Goal: Transaction & Acquisition: Purchase product/service

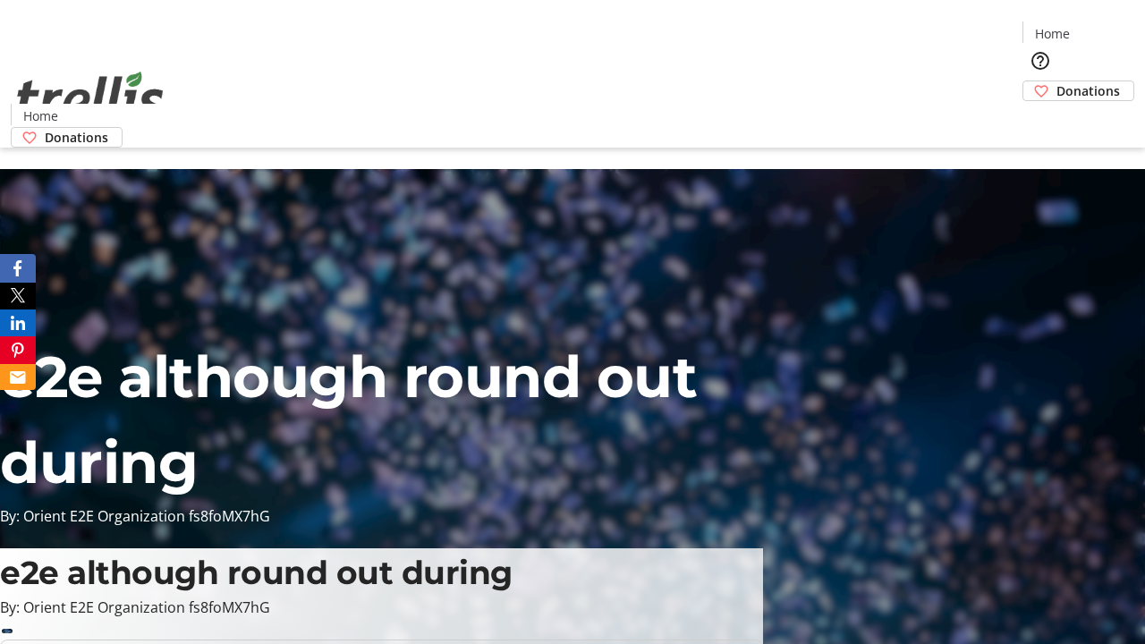
click at [1056, 81] on span "Donations" at bounding box center [1088, 90] width 64 height 19
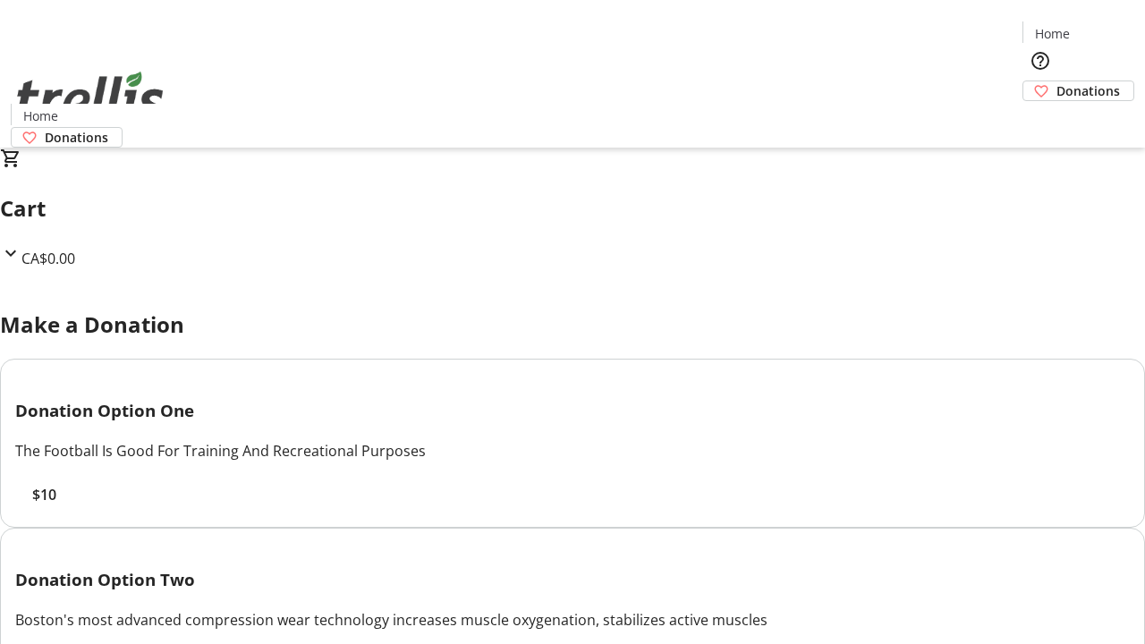
click at [56, 505] on span "$10" at bounding box center [44, 494] width 24 height 21
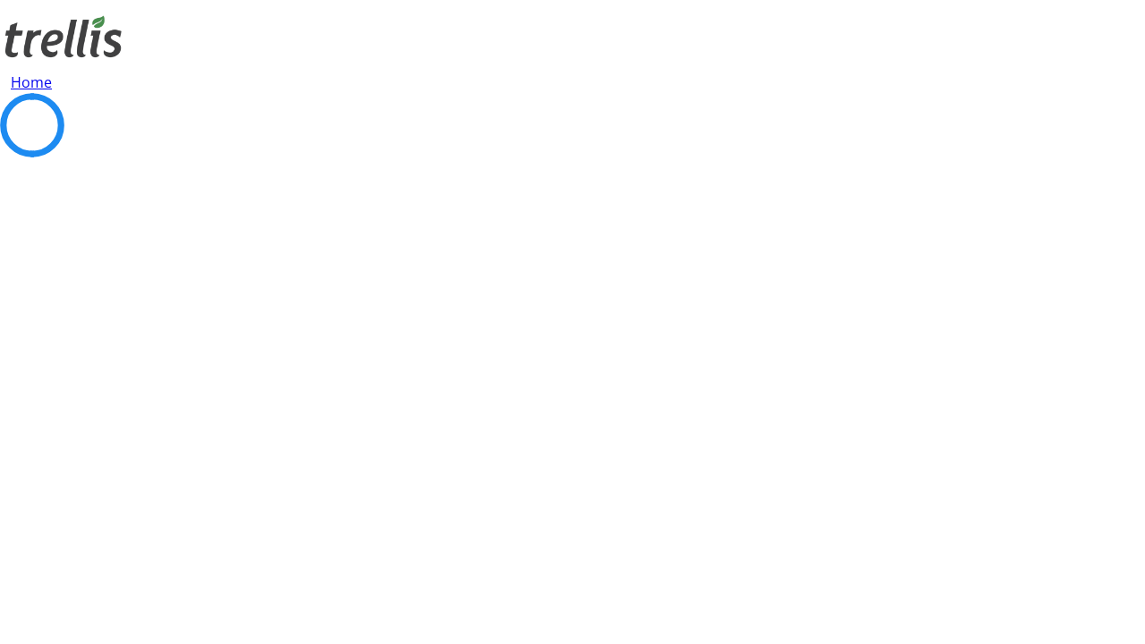
select select "CA"
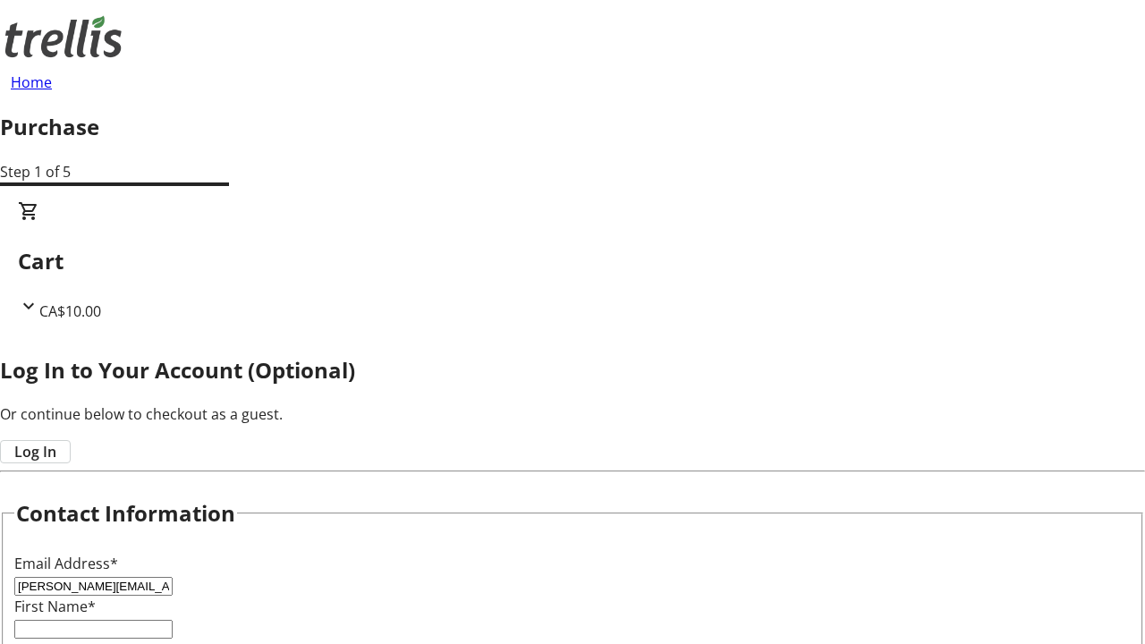
type input "[PERSON_NAME][EMAIL_ADDRESS][DOMAIN_NAME]"
type input "[PERSON_NAME]"
type input "[STREET_ADDRESS][PERSON_NAME]"
type input "Kelowna"
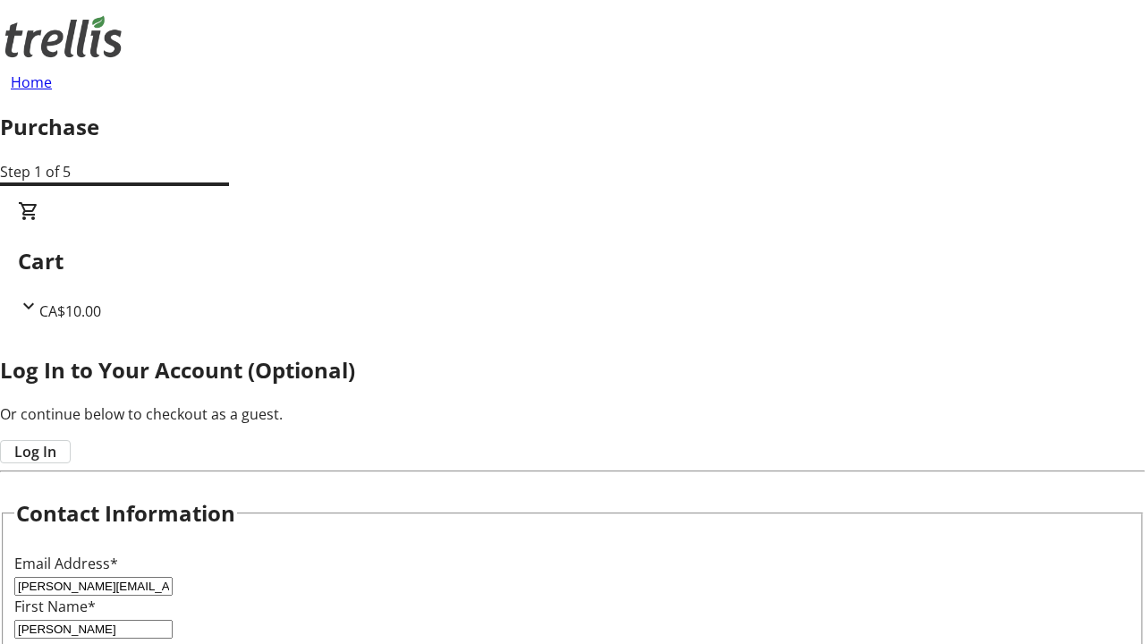
select select "BC"
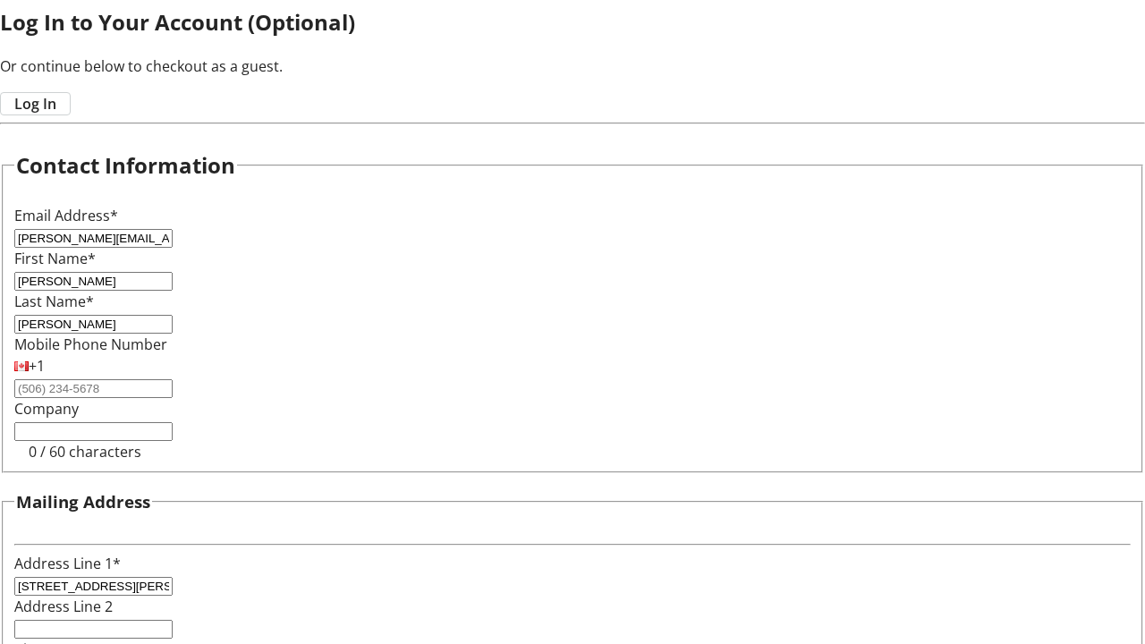
type input "Kelowna"
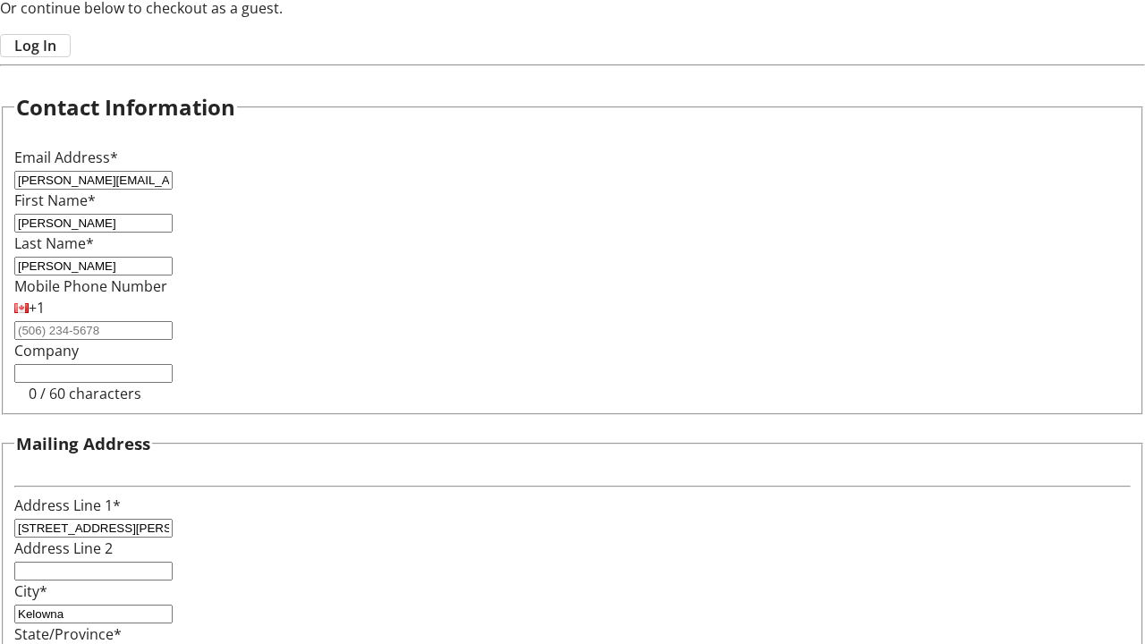
type input "V1Y 0C2"
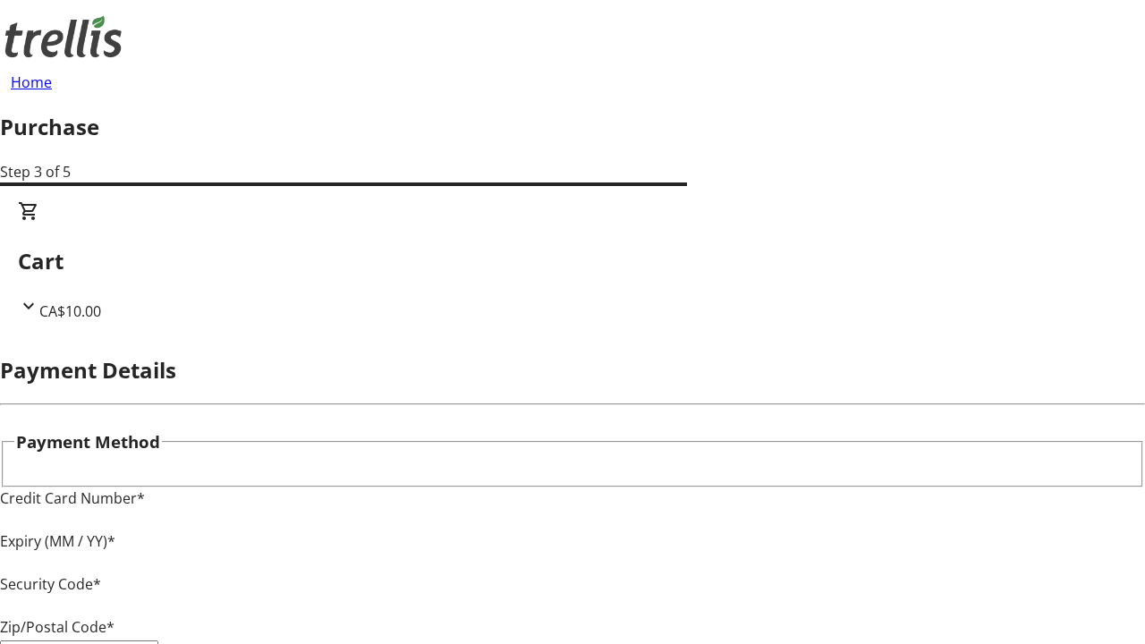
type input "V1Y 0C2"
